Goal: Transaction & Acquisition: Purchase product/service

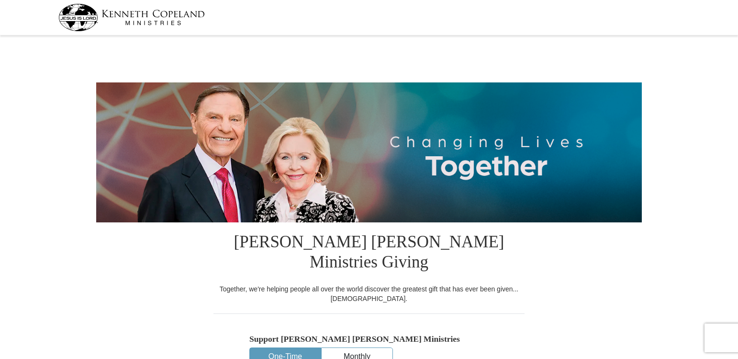
select select "TX"
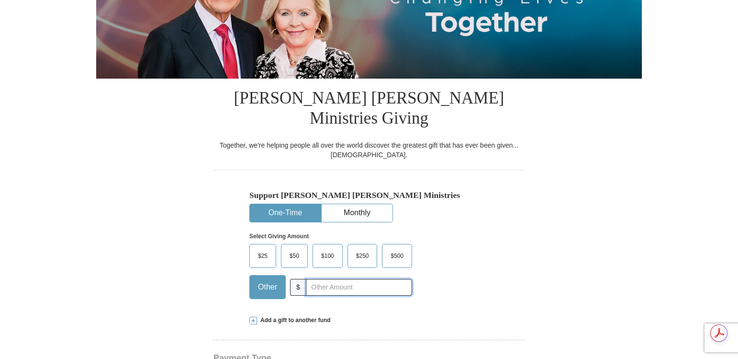
click at [335, 279] on input "text" at bounding box center [359, 287] width 106 height 17
type input "400.00"
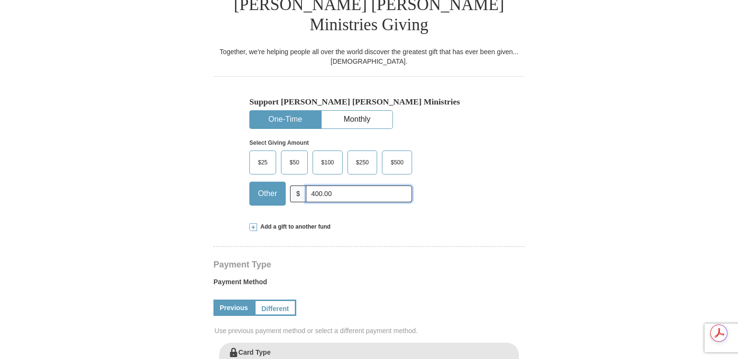
scroll to position [239, 0]
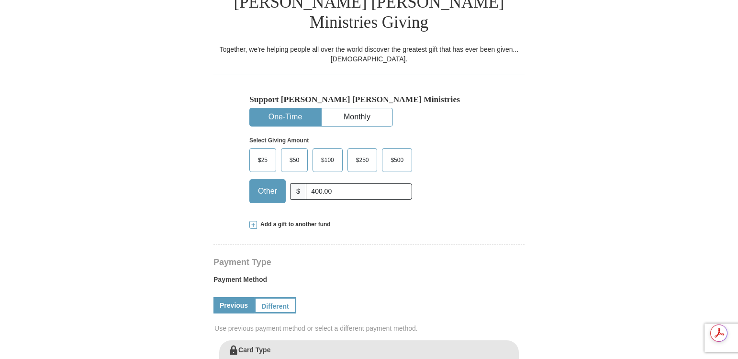
click at [275, 220] on span "Add a gift to another fund" at bounding box center [294, 224] width 74 height 8
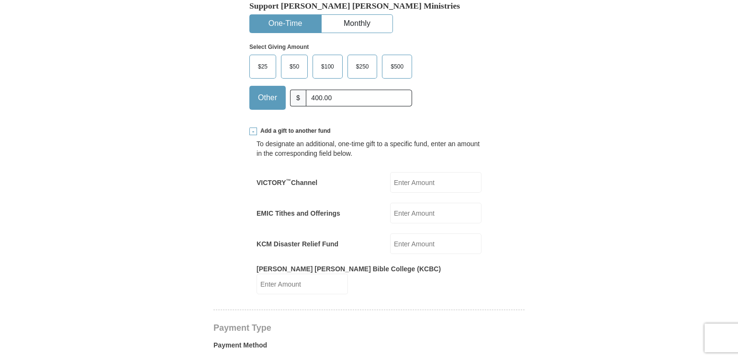
scroll to position [335, 0]
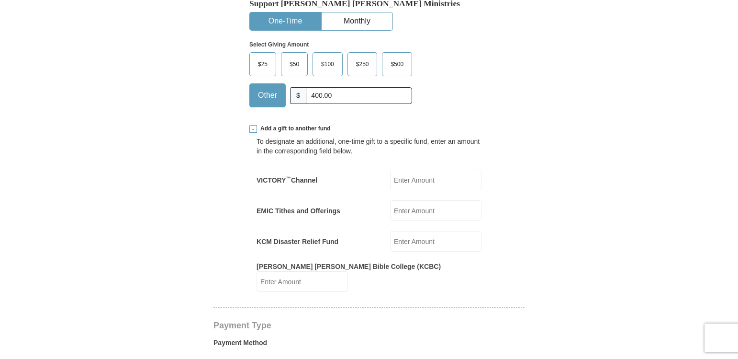
click at [409, 200] on input "EMIC Tithes and Offerings" at bounding box center [435, 210] width 91 height 21
type input "400.00"
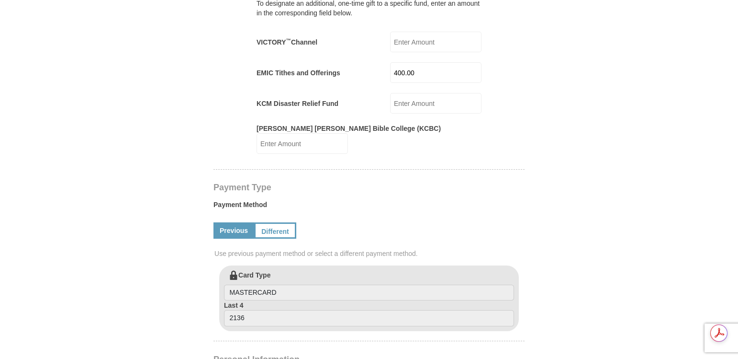
scroll to position [479, 0]
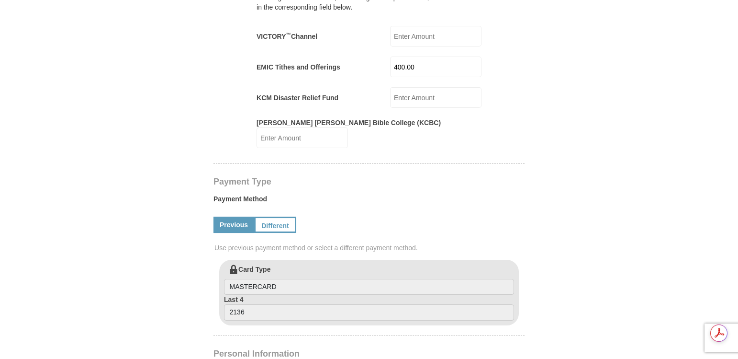
click at [233, 216] on link "Previous" at bounding box center [234, 224] width 41 height 16
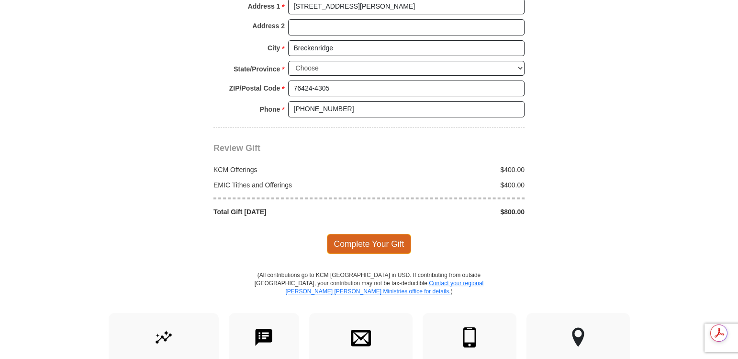
scroll to position [0, 0]
click at [355, 234] on span "Complete Your Gift" at bounding box center [369, 244] width 85 height 20
